Goal: Information Seeking & Learning: Understand process/instructions

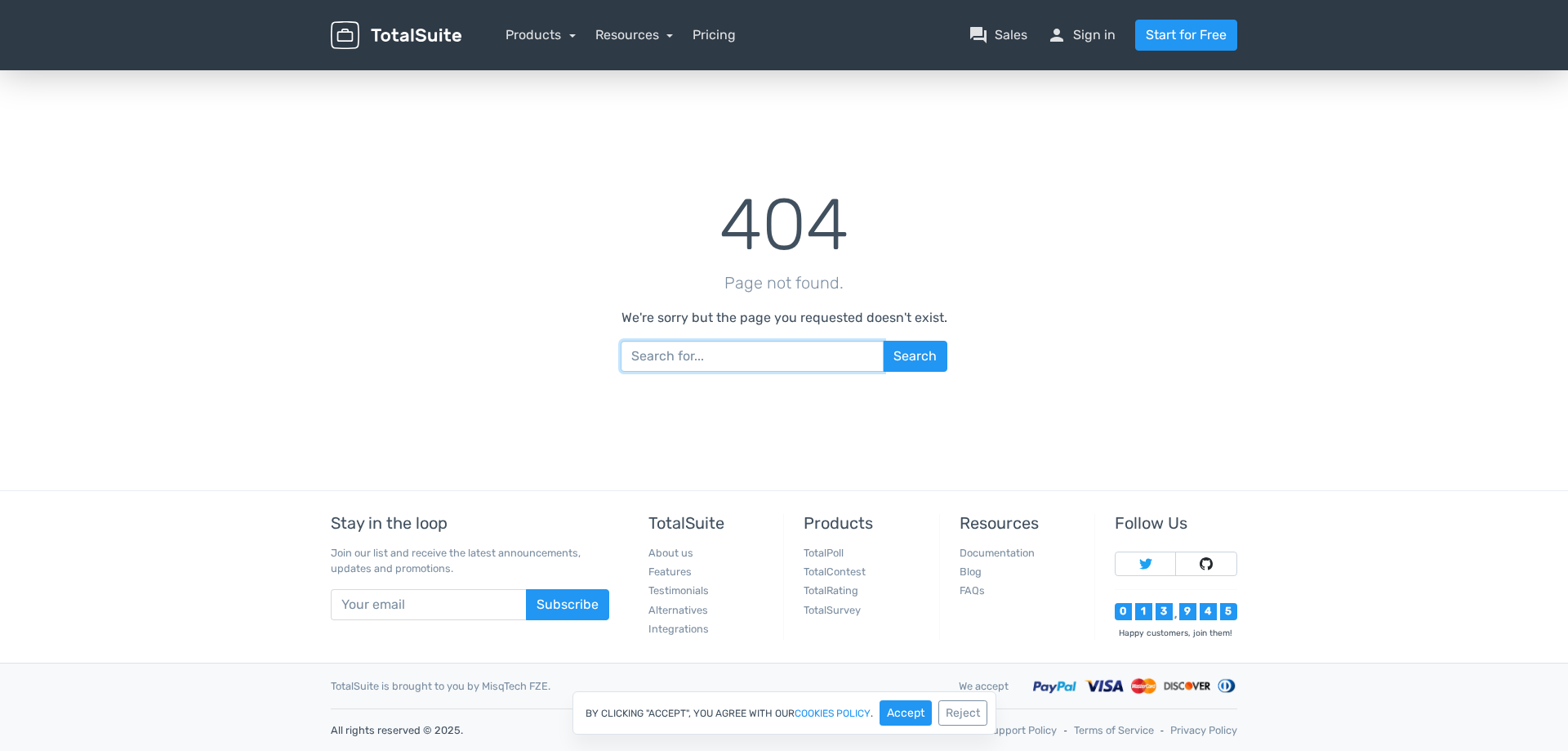
click at [702, 356] on input "text" at bounding box center [752, 356] width 263 height 31
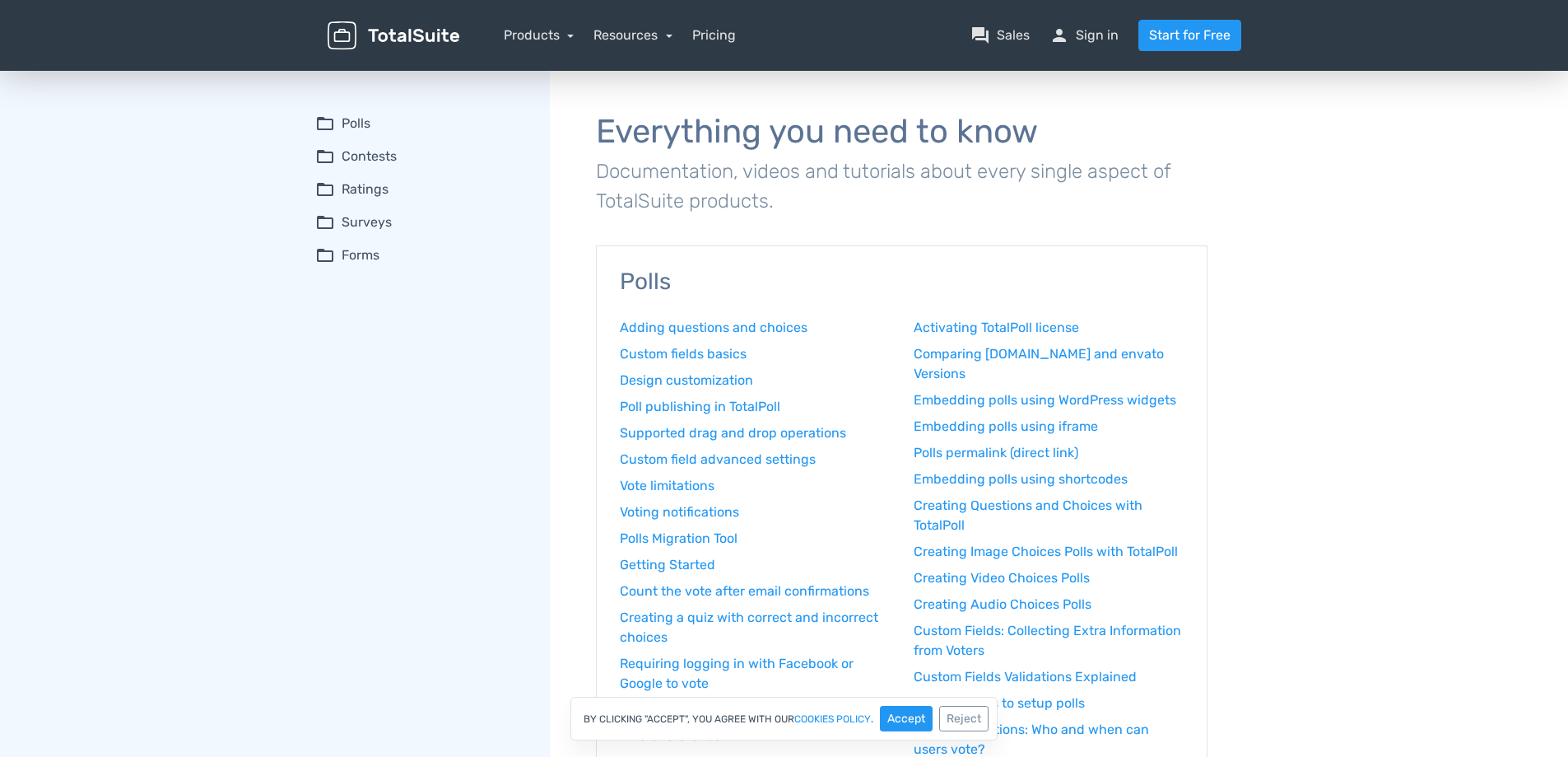
click at [351, 126] on summary "folder_open Polls" at bounding box center [422, 124] width 212 height 20
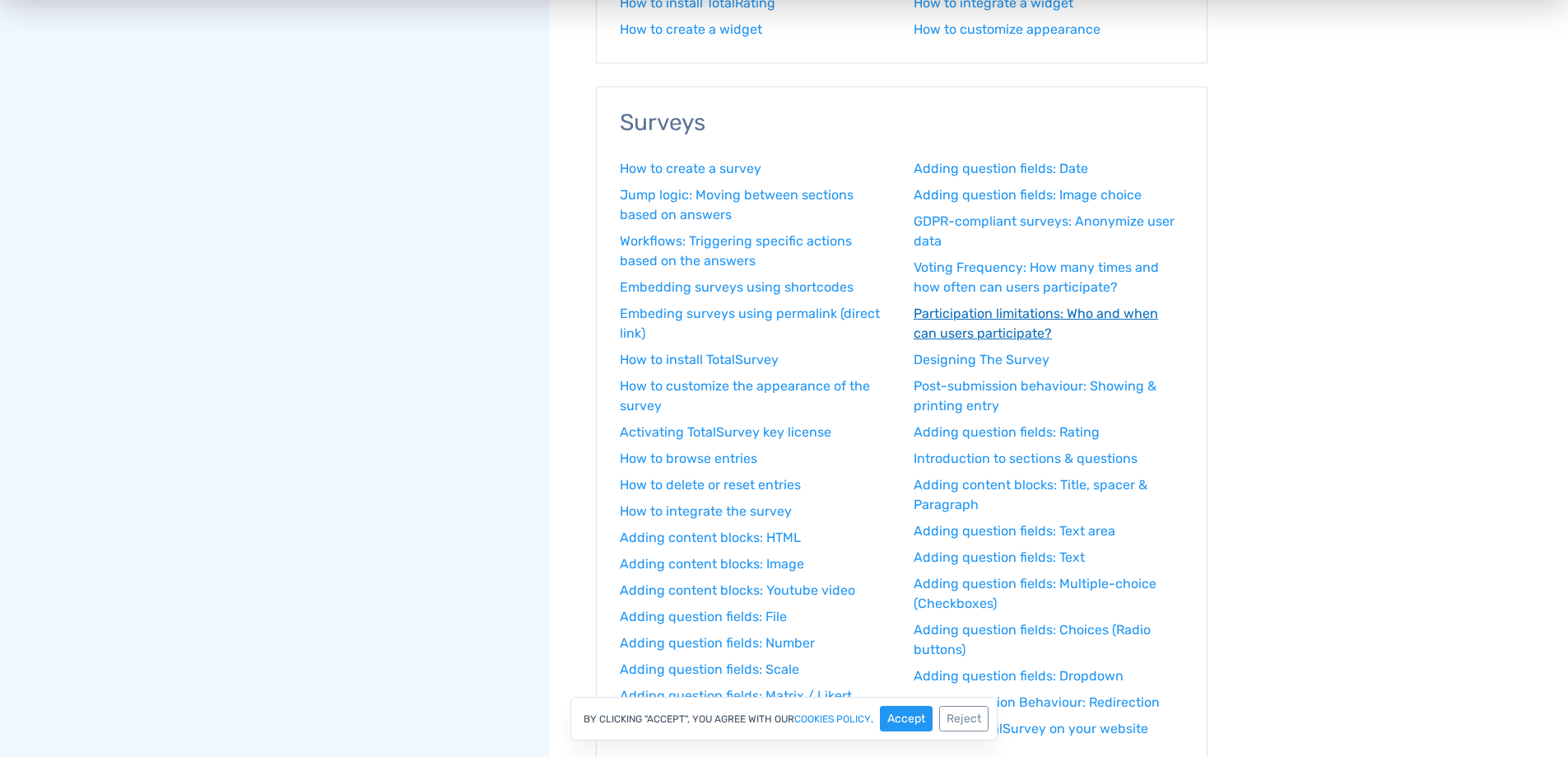
scroll to position [1399, 0]
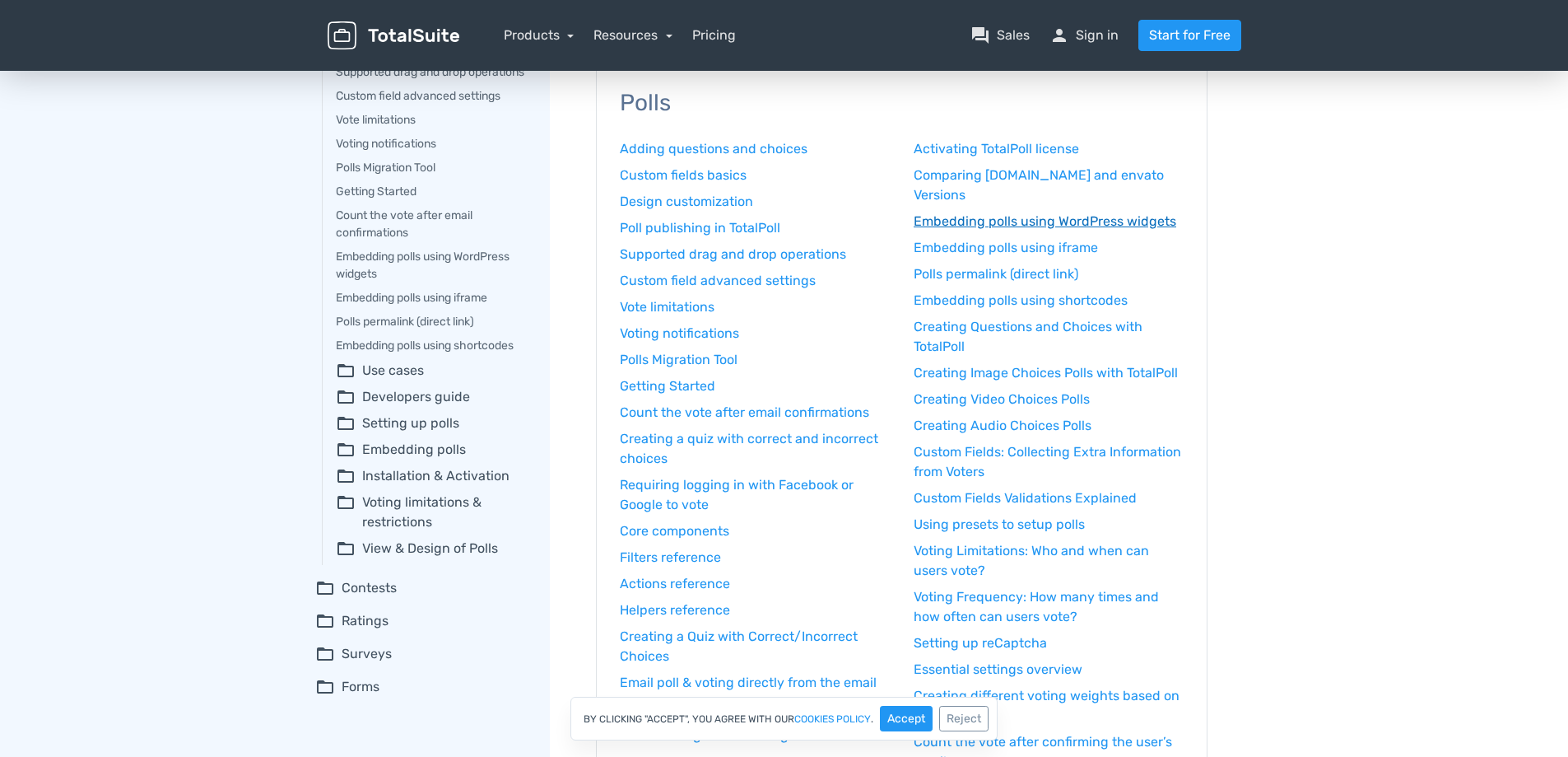
scroll to position [329, 0]
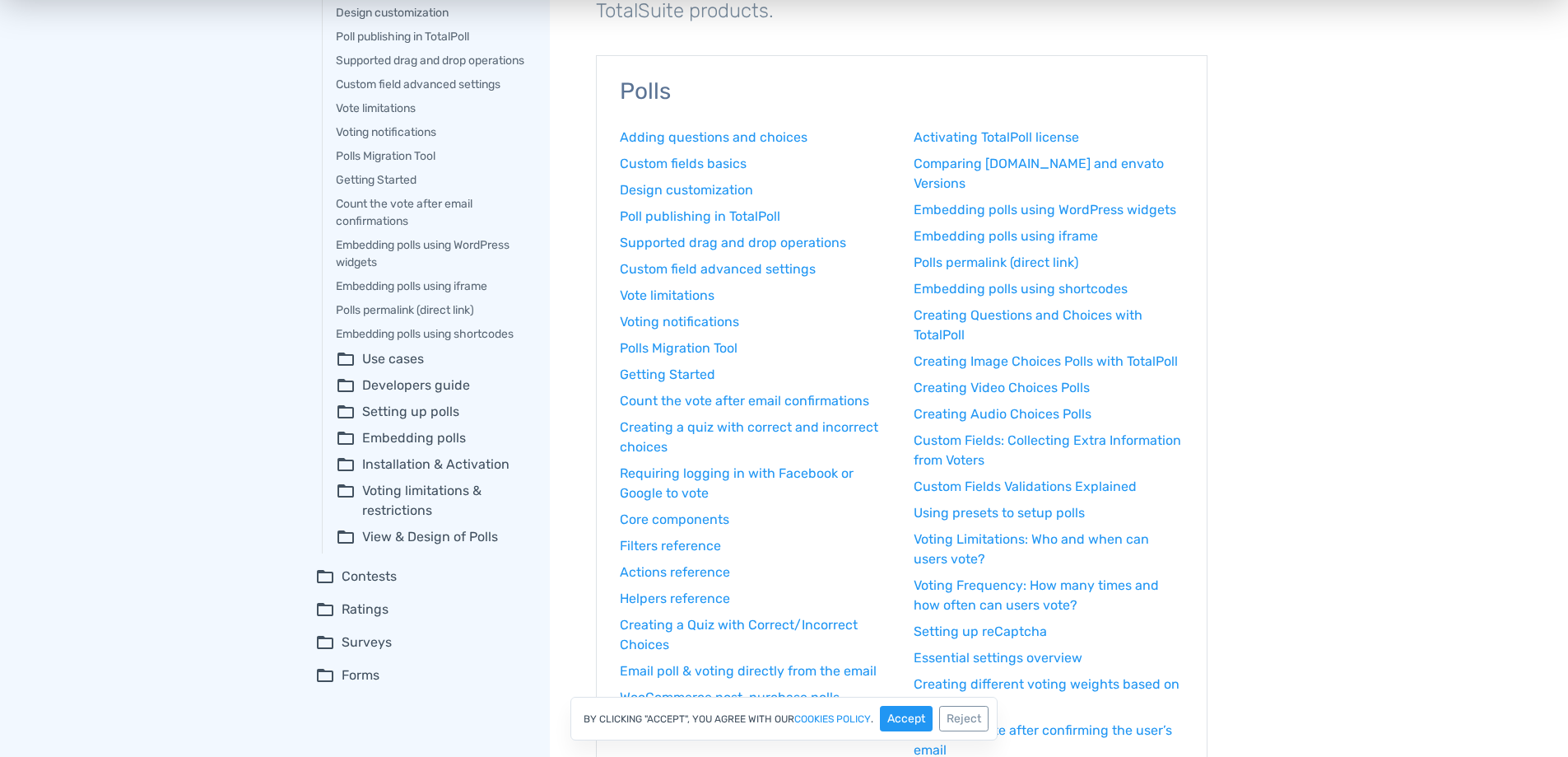
scroll to position [82, 0]
